Goal: Task Accomplishment & Management: Manage account settings

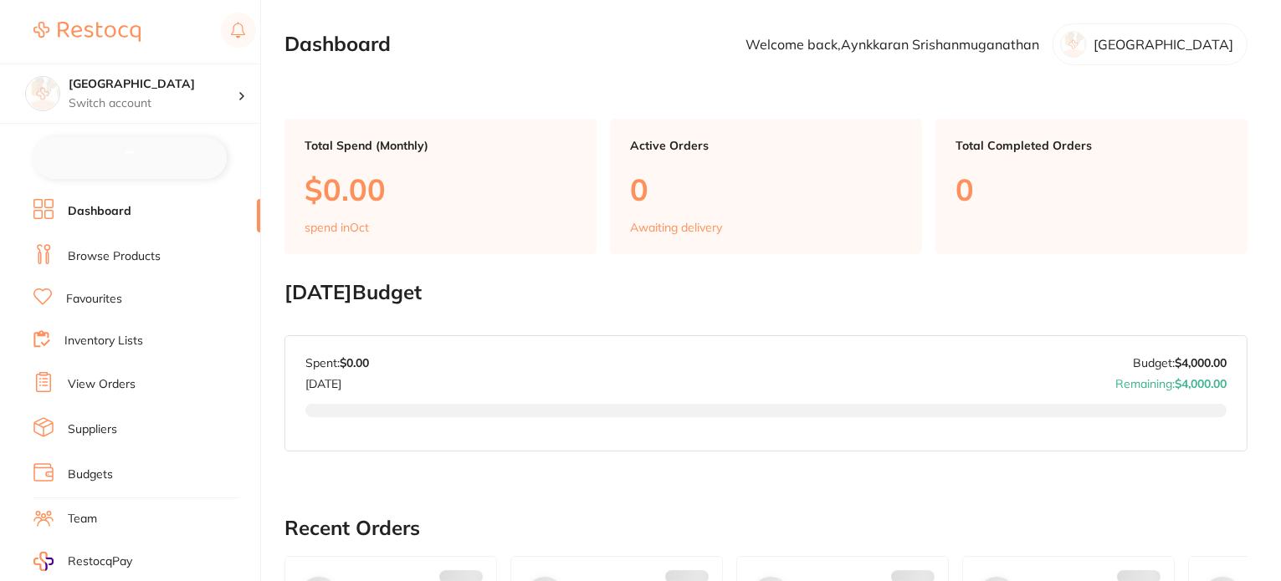
checkbox input "false"
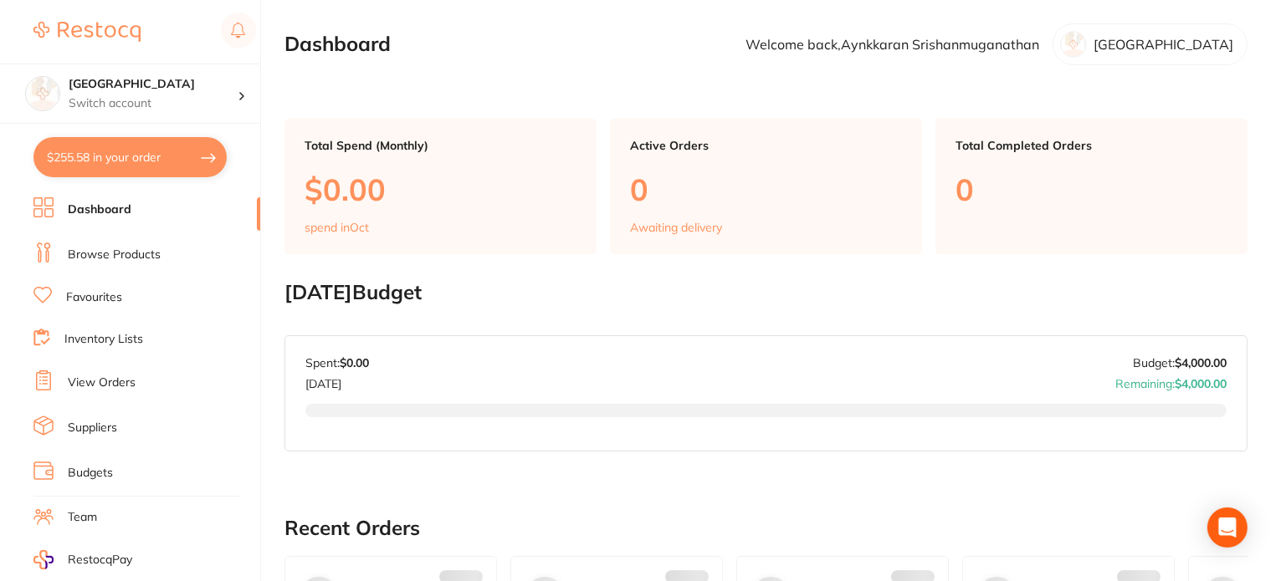
click at [120, 475] on li "Budgets" at bounding box center [146, 473] width 227 height 25
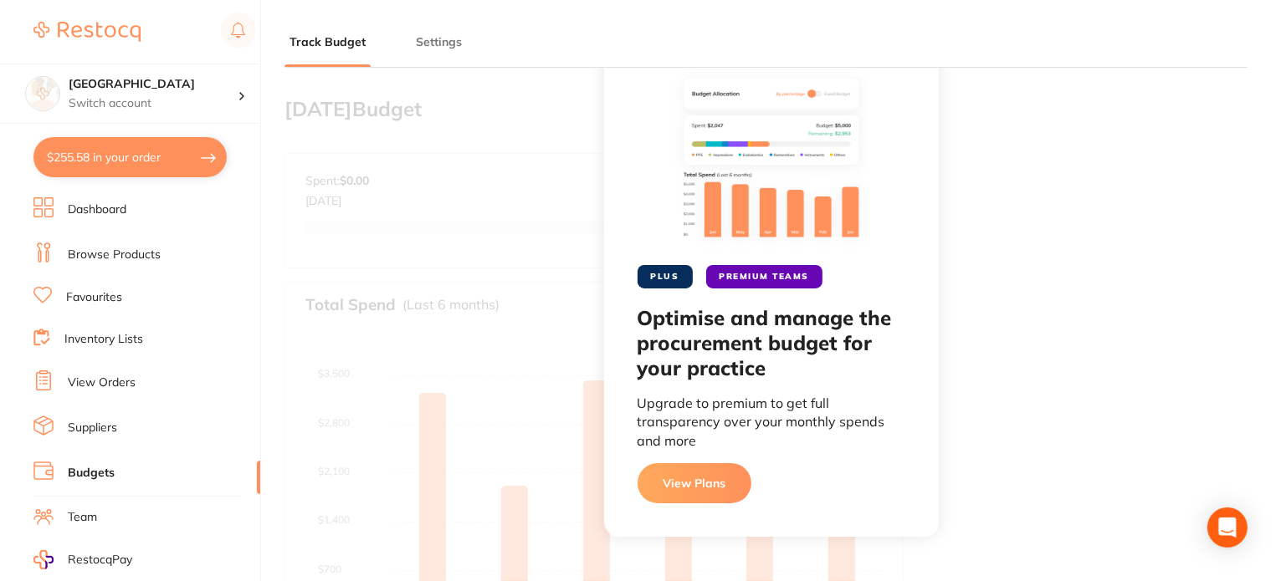
click at [121, 424] on li "Suppliers" at bounding box center [146, 428] width 227 height 25
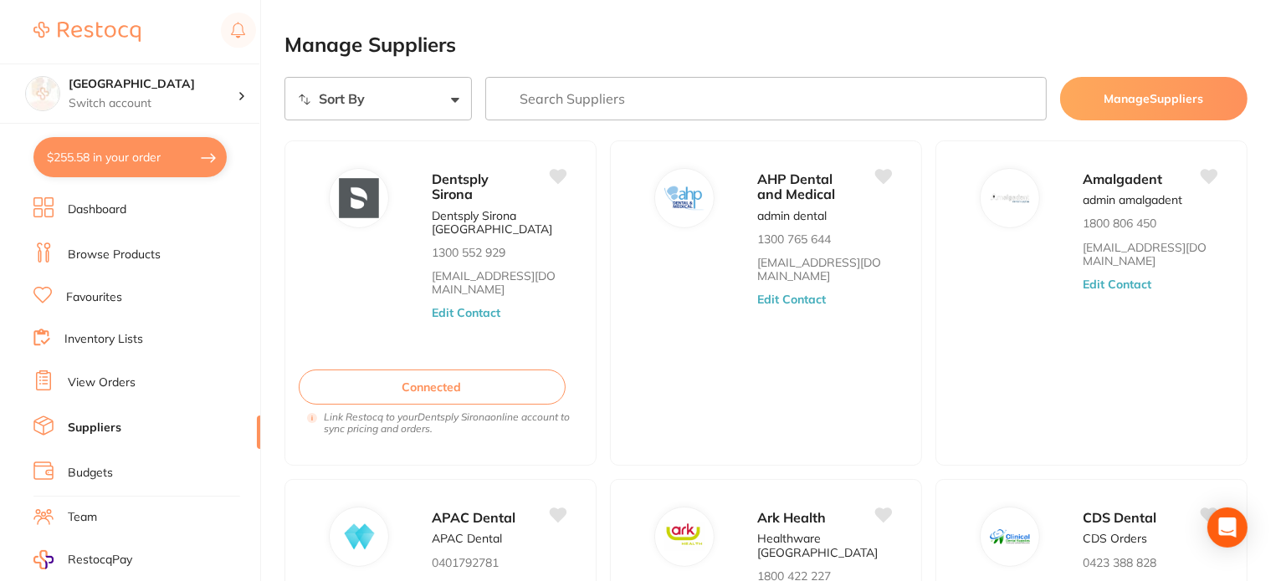
click at [122, 208] on link "Dashboard" at bounding box center [97, 210] width 59 height 17
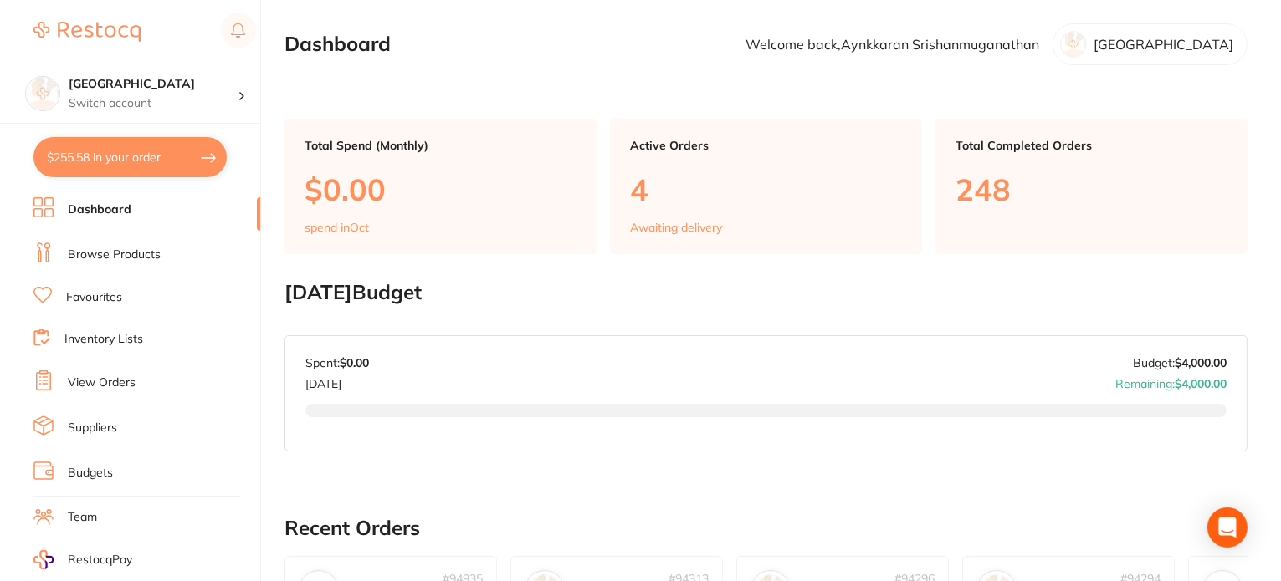
click at [126, 254] on link "Browse Products" at bounding box center [114, 255] width 93 height 17
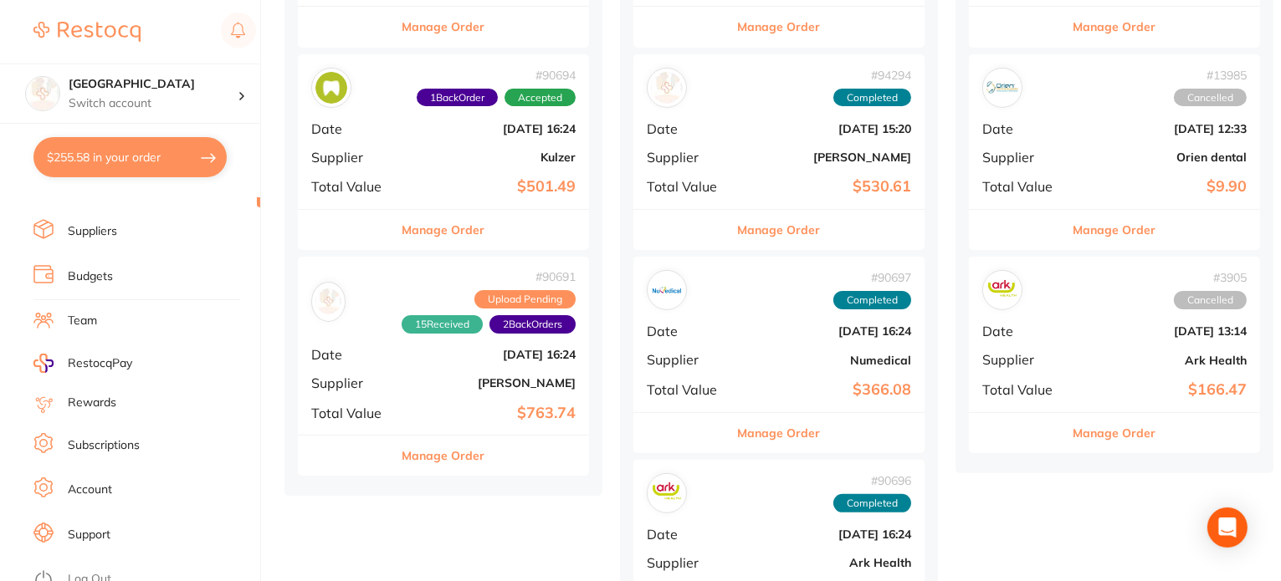
scroll to position [197, 0]
click at [124, 483] on li "Account" at bounding box center [146, 489] width 227 height 25
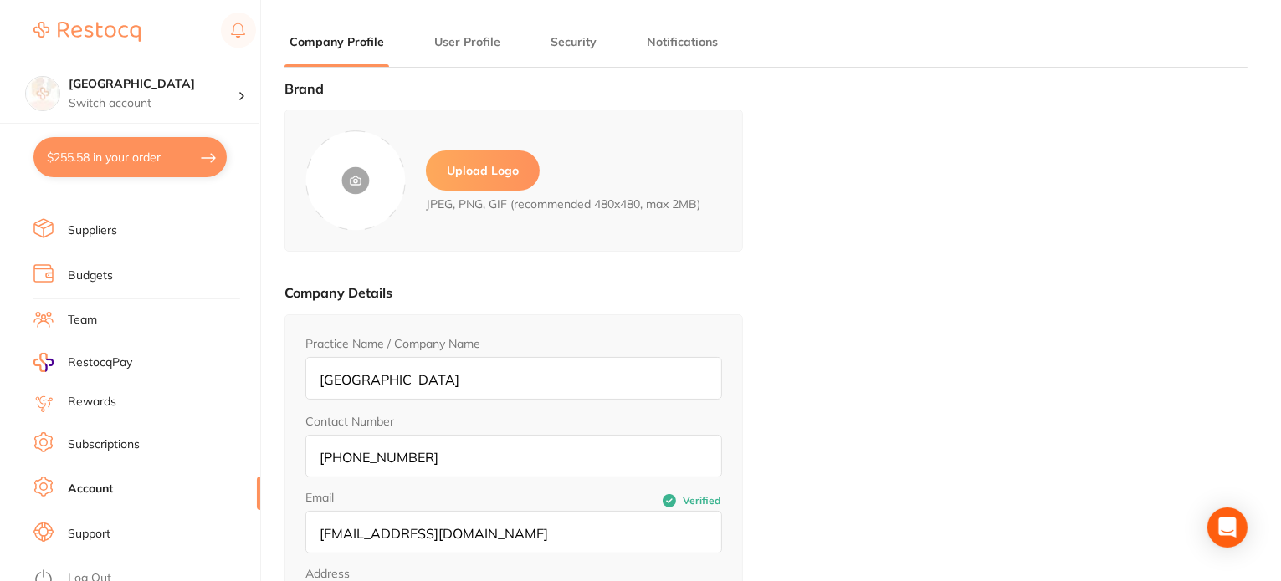
type input "Aynkkaran"
type input "Srishanmuganathan"
type input "[PHONE_NUMBER]"
type input "[EMAIL_ADDRESS][DOMAIN_NAME]"
click at [125, 522] on li "Support" at bounding box center [146, 534] width 227 height 25
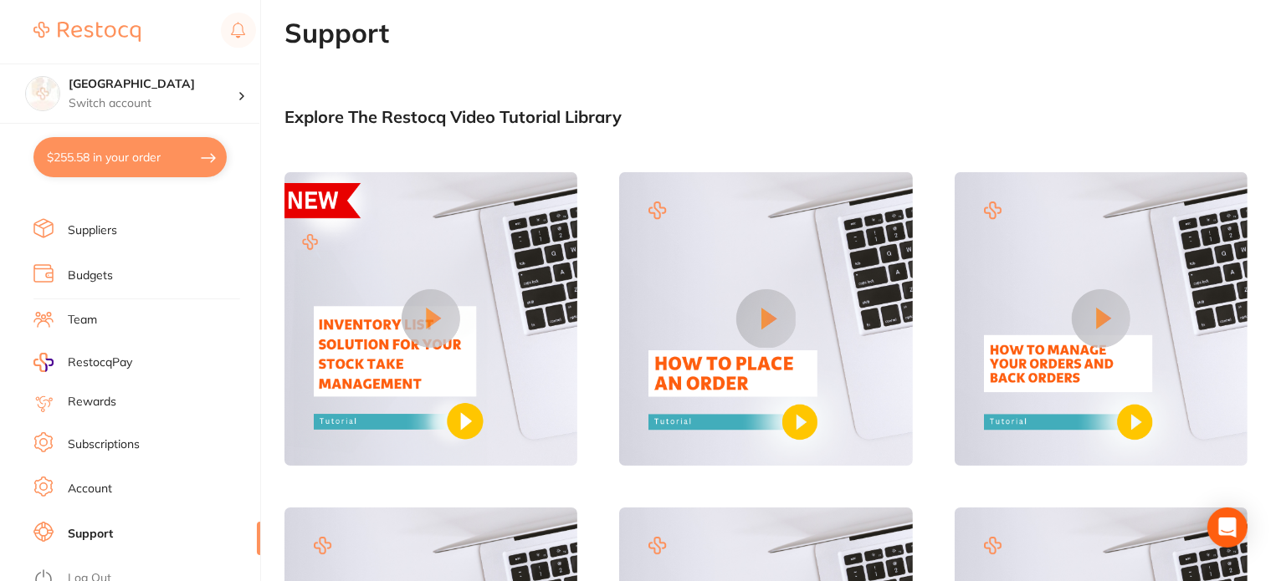
click at [135, 437] on link "Subscriptions" at bounding box center [104, 445] width 72 height 17
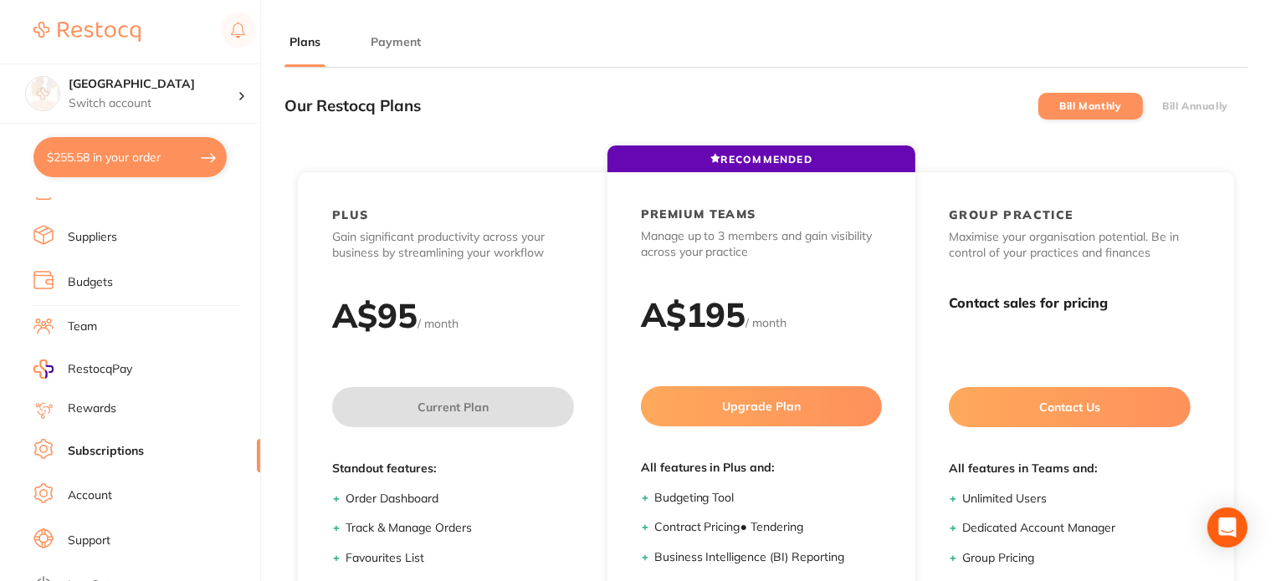
scroll to position [197, 0]
